Goal: Obtain resource: Download file/media

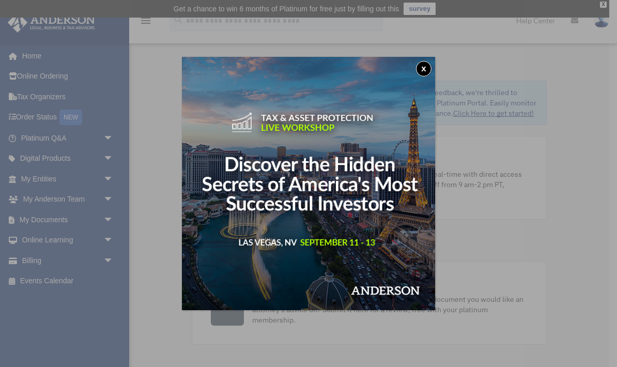
click at [428, 66] on button "x" at bounding box center [423, 68] width 15 height 15
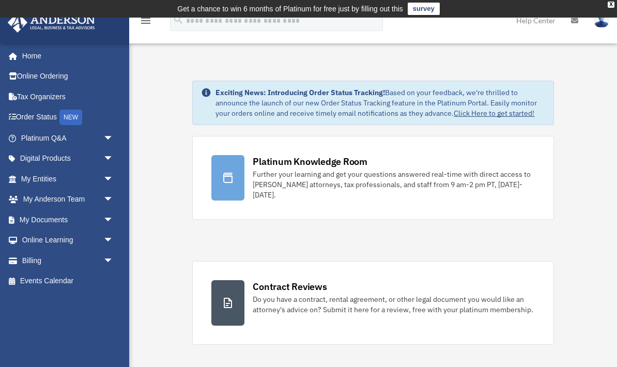
click at [33, 216] on link "My Documents arrow_drop_down" at bounding box center [68, 219] width 122 height 21
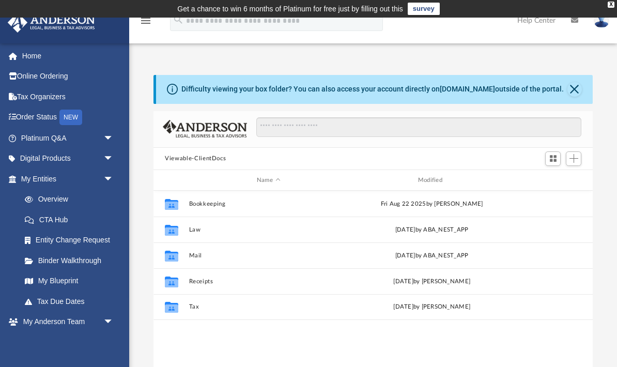
scroll to position [235, 439]
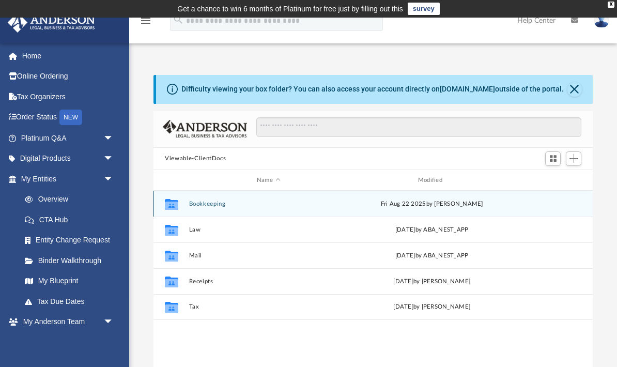
click at [195, 206] on button "Bookkeeping" at bounding box center [268, 203] width 159 height 7
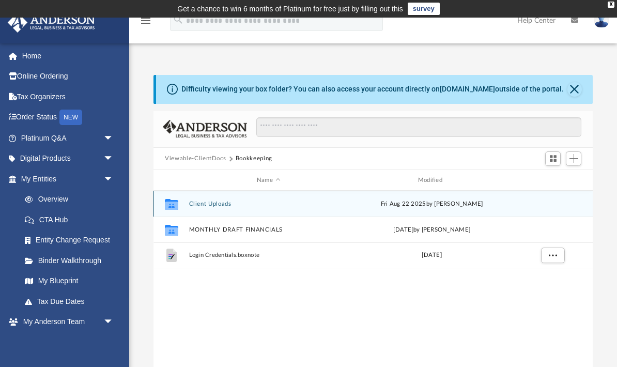
click at [190, 207] on button "Client Uploads" at bounding box center [268, 203] width 159 height 7
click at [190, 206] on button "2023" at bounding box center [268, 203] width 159 height 7
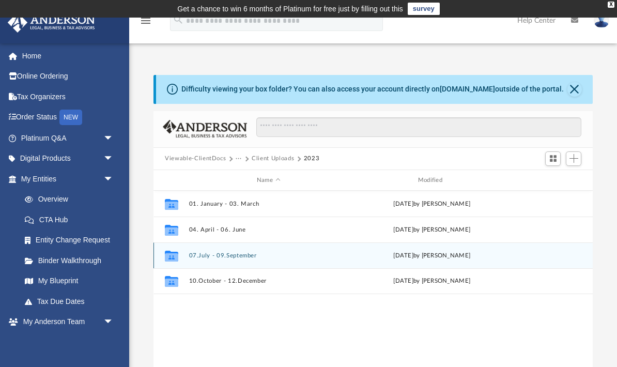
click at [192, 261] on div "Collaborated Folder 07.July - 09.September [DATE] by [PERSON_NAME]" at bounding box center [372, 255] width 439 height 26
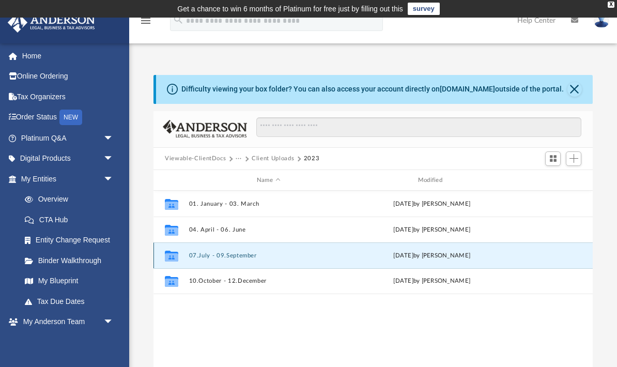
click at [184, 252] on div "Collaborated Folder" at bounding box center [172, 255] width 26 height 17
click at [167, 258] on icon "grid" at bounding box center [171, 257] width 13 height 8
click at [208, 258] on button "07.July - 09.September" at bounding box center [268, 255] width 159 height 7
click at [207, 258] on button "07.July - 09.September" at bounding box center [268, 255] width 159 height 7
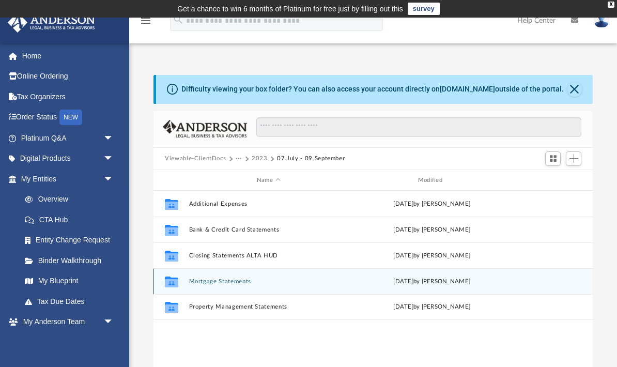
click at [205, 284] on button "Mortgage Statements" at bounding box center [268, 281] width 159 height 7
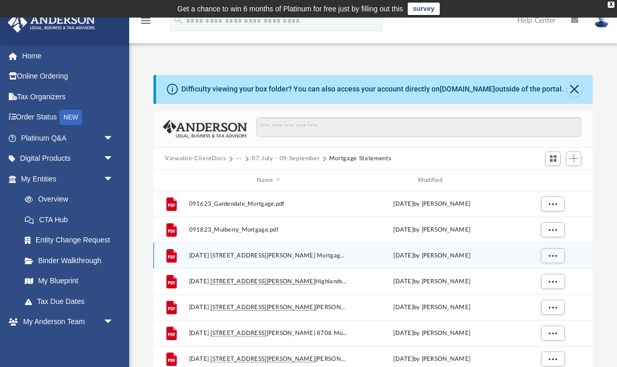
click at [234, 258] on span "[DATE] [STREET_ADDRESS][PERSON_NAME] Mortgage Statement.pdf" at bounding box center [268, 255] width 159 height 7
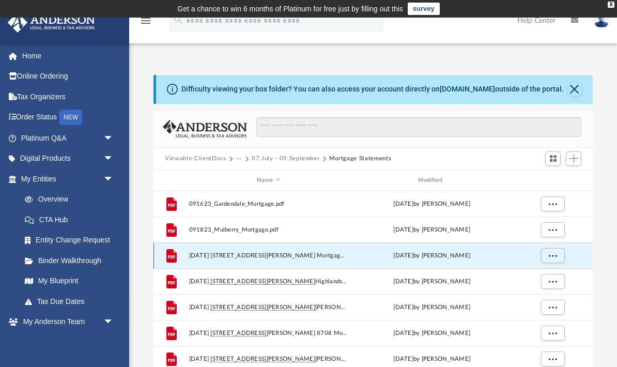
click at [238, 256] on span "[DATE] [STREET_ADDRESS][PERSON_NAME] Mortgage Statement.pdf" at bounding box center [268, 255] width 159 height 7
click at [241, 254] on span "[DATE] [STREET_ADDRESS][PERSON_NAME] Mortgage Statement.pdf" at bounding box center [268, 255] width 159 height 7
click at [207, 253] on span "[DATE] [STREET_ADDRESS][PERSON_NAME] Mortgage Statement.pdf" at bounding box center [268, 255] width 159 height 7
click at [199, 256] on span "[DATE] [STREET_ADDRESS][PERSON_NAME] Mortgage Statement.pdf" at bounding box center [268, 255] width 159 height 7
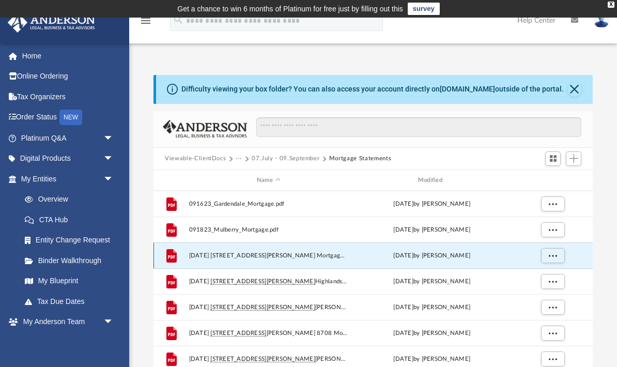
click at [161, 254] on div "File" at bounding box center [172, 255] width 26 height 17
click at [548, 255] on button "More options" at bounding box center [553, 255] width 24 height 15
click at [531, 275] on li "Preview" at bounding box center [544, 276] width 30 height 11
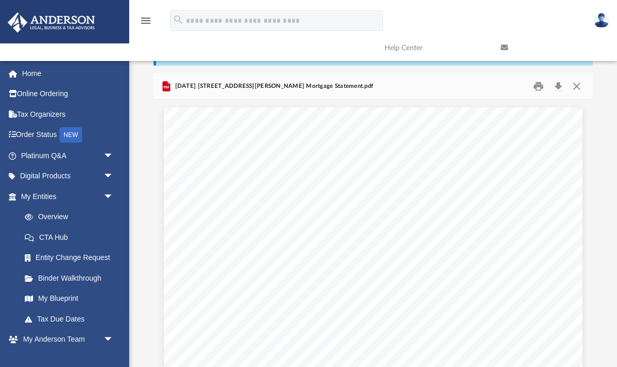
scroll to position [0, 0]
click at [576, 84] on button "Close" at bounding box center [576, 86] width 19 height 16
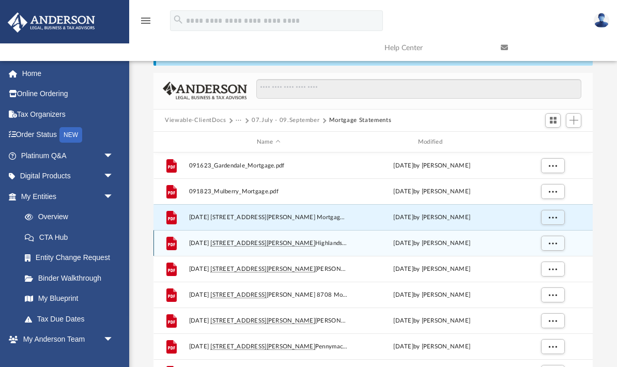
click at [264, 245] on span "[DATE] [STREET_ADDRESS][PERSON_NAME] Mortgage Statement.pdf" at bounding box center [268, 243] width 159 height 7
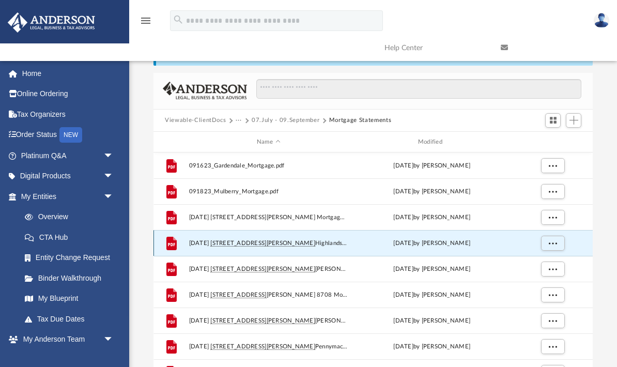
click at [547, 244] on button "More options" at bounding box center [553, 243] width 24 height 15
click at [533, 264] on li "Preview" at bounding box center [544, 263] width 30 height 11
